Goal: Transaction & Acquisition: Download file/media

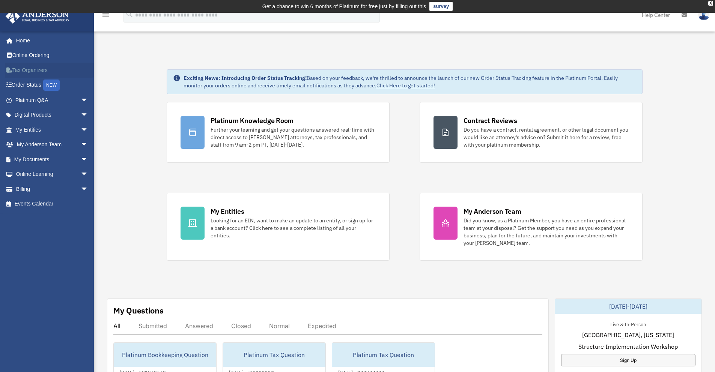
click at [37, 66] on link "Tax Organizers" at bounding box center [52, 70] width 94 height 15
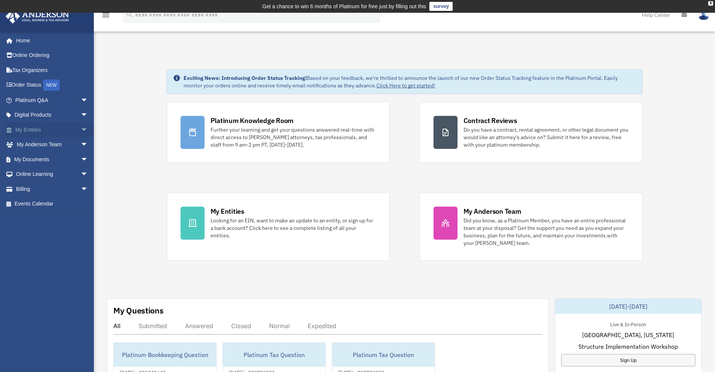
click at [81, 129] on span "arrow_drop_down" at bounding box center [88, 129] width 15 height 15
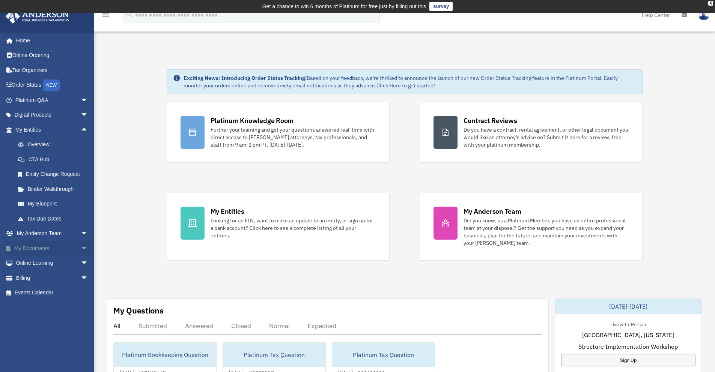
click at [81, 244] on span "arrow_drop_down" at bounding box center [88, 248] width 15 height 15
click at [33, 267] on link "Box" at bounding box center [55, 263] width 89 height 15
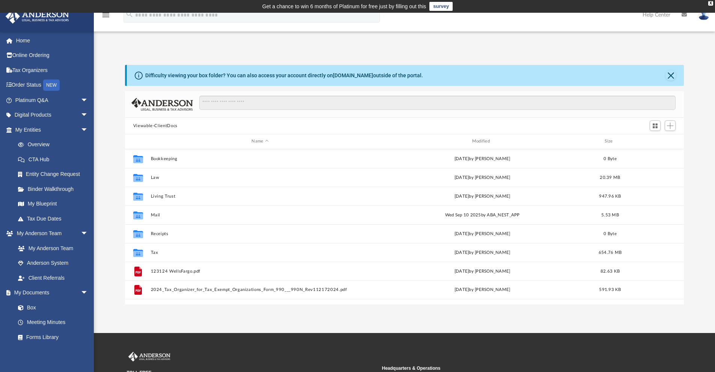
scroll to position [165, 553]
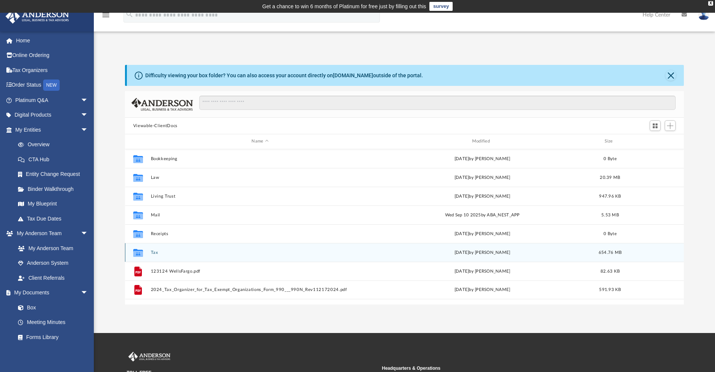
click at [152, 252] on button "Tax" at bounding box center [259, 252] width 219 height 5
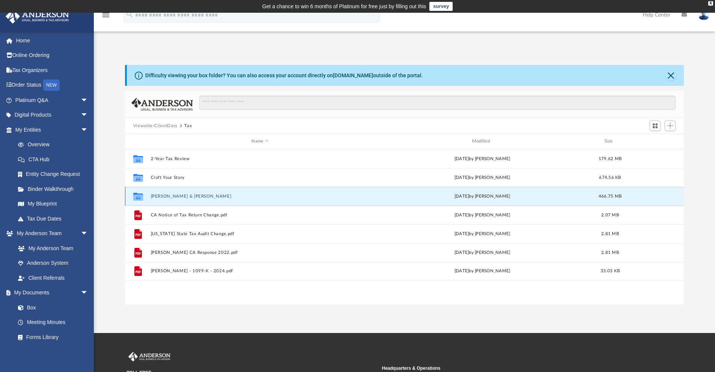
click at [167, 197] on button "[PERSON_NAME] & [PERSON_NAME]" at bounding box center [259, 196] width 219 height 5
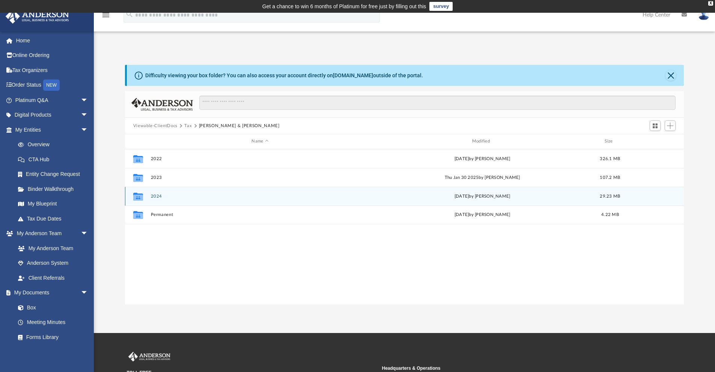
click at [148, 196] on div "Collaborated Folder 2024 [DATE] by [PERSON_NAME] 29.23 MB" at bounding box center [404, 196] width 559 height 19
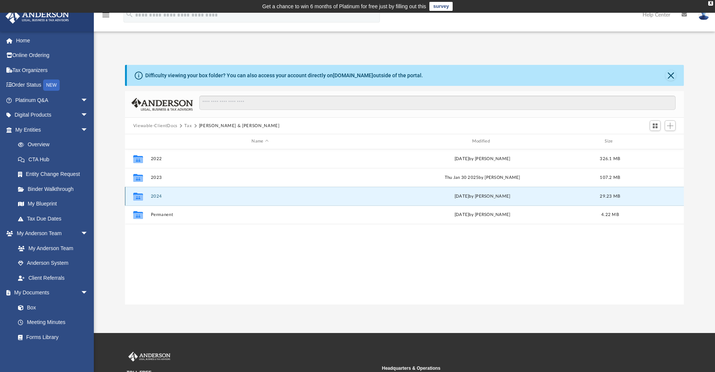
click at [138, 196] on icon "grid" at bounding box center [138, 197] width 10 height 6
click at [158, 199] on div "Collaborated Folder 2024 [DATE] by [PERSON_NAME] 29.23 MB" at bounding box center [404, 196] width 559 height 19
click at [137, 197] on icon "grid" at bounding box center [138, 197] width 10 height 6
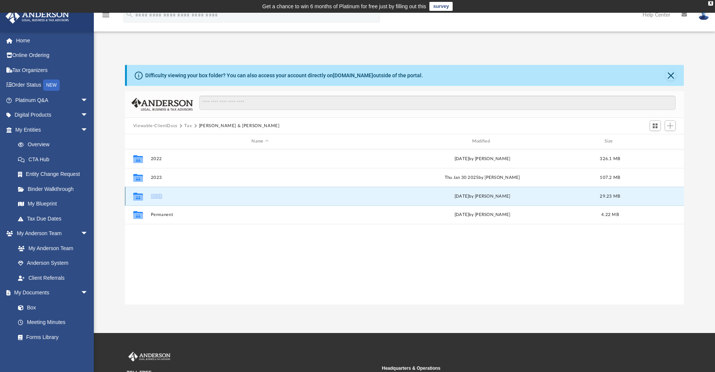
click at [137, 197] on icon "grid" at bounding box center [138, 197] width 10 height 6
click at [421, 198] on div "[DATE] by [PERSON_NAME]" at bounding box center [482, 196] width 219 height 7
click at [155, 198] on button "2024" at bounding box center [259, 196] width 219 height 5
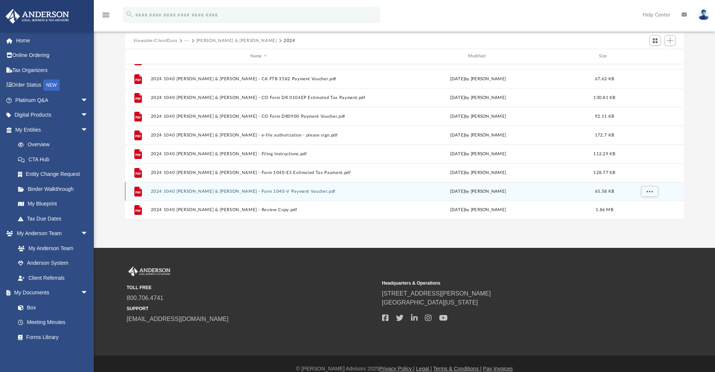
scroll to position [84, 0]
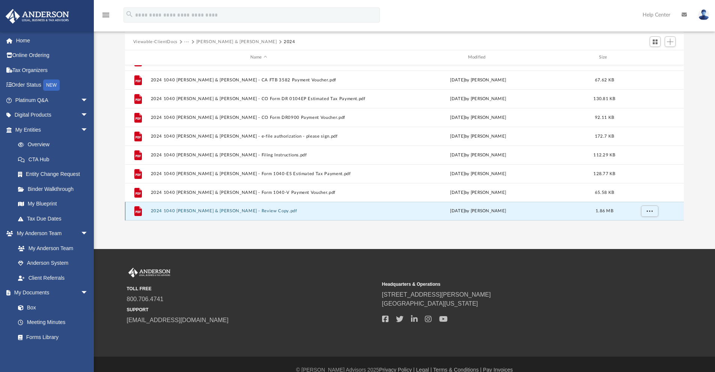
click at [254, 211] on button "2024 1040 [PERSON_NAME] & [PERSON_NAME] - Review Copy.pdf" at bounding box center [258, 211] width 216 height 5
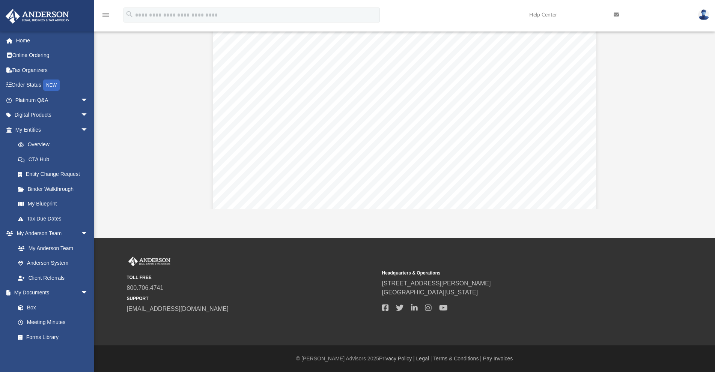
scroll to position [10207, 0]
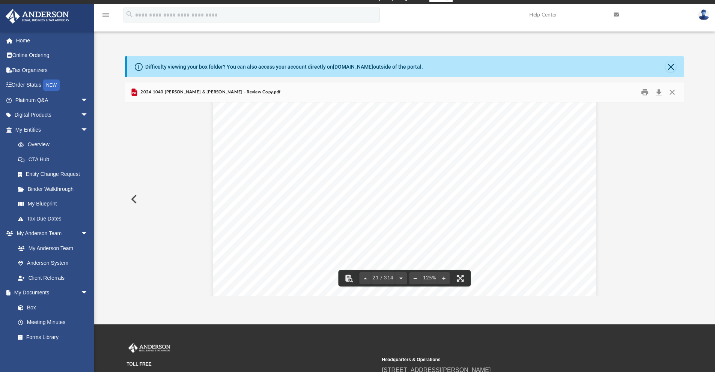
scroll to position [8, 0]
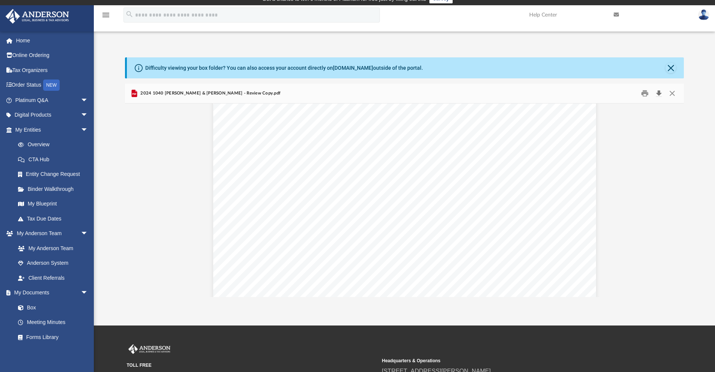
click at [658, 94] on button "Download" at bounding box center [659, 94] width 14 height 12
